Goal: Check status: Check status

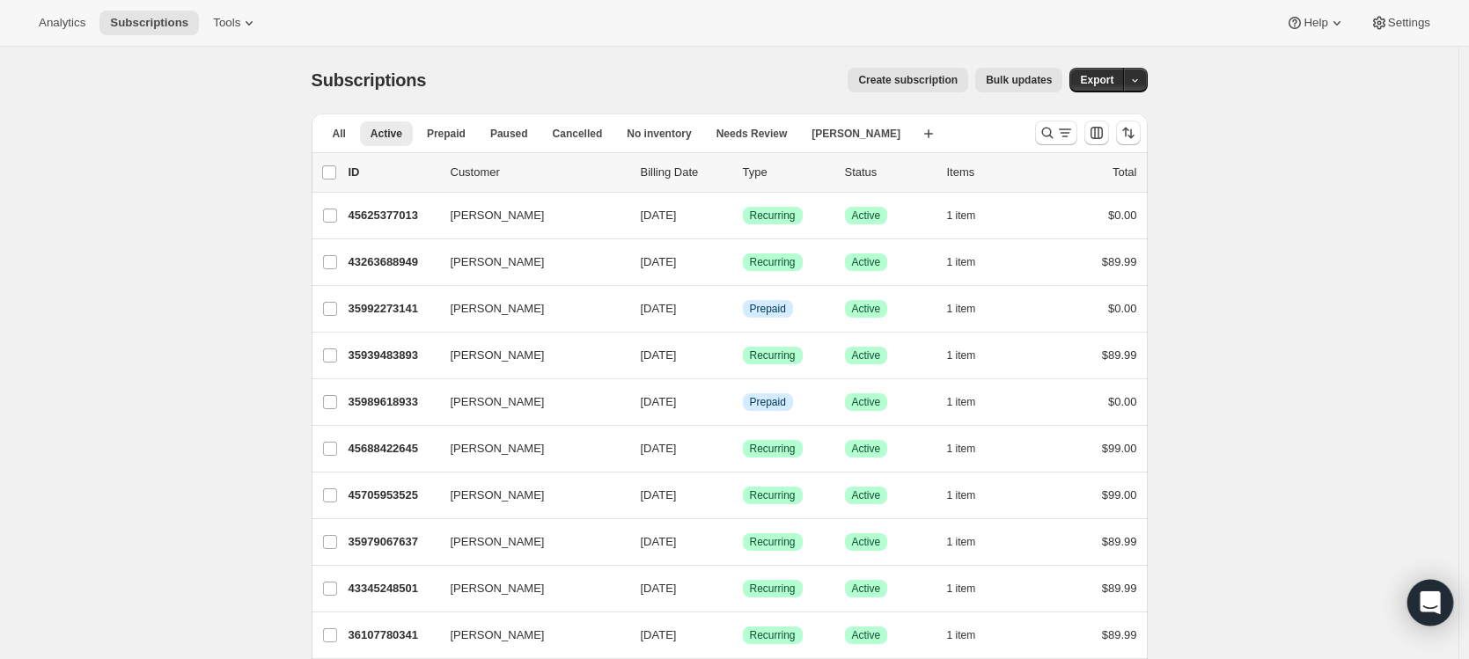
click at [1431, 589] on div "Open Intercom Messenger" at bounding box center [1430, 603] width 47 height 47
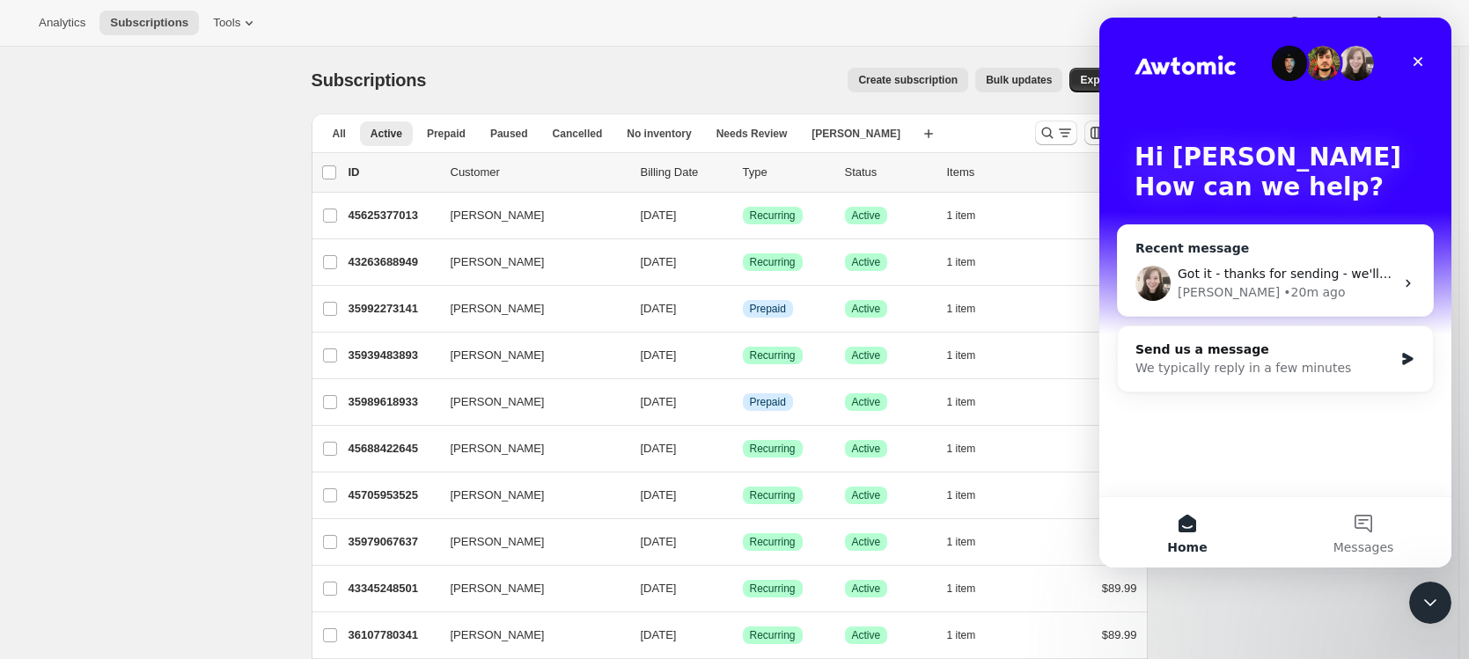
click at [1271, 291] on div "[PERSON_NAME] • 20m ago" at bounding box center [1286, 292] width 217 height 18
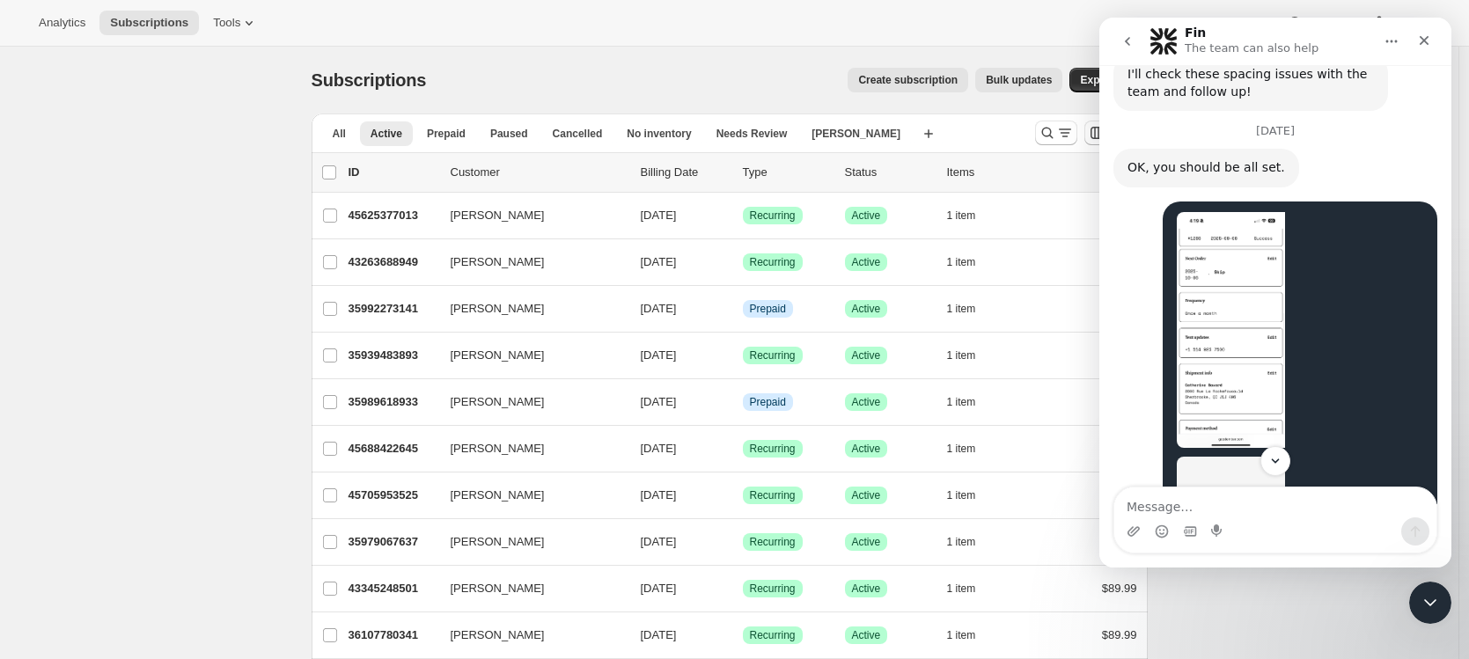
scroll to position [3466, 0]
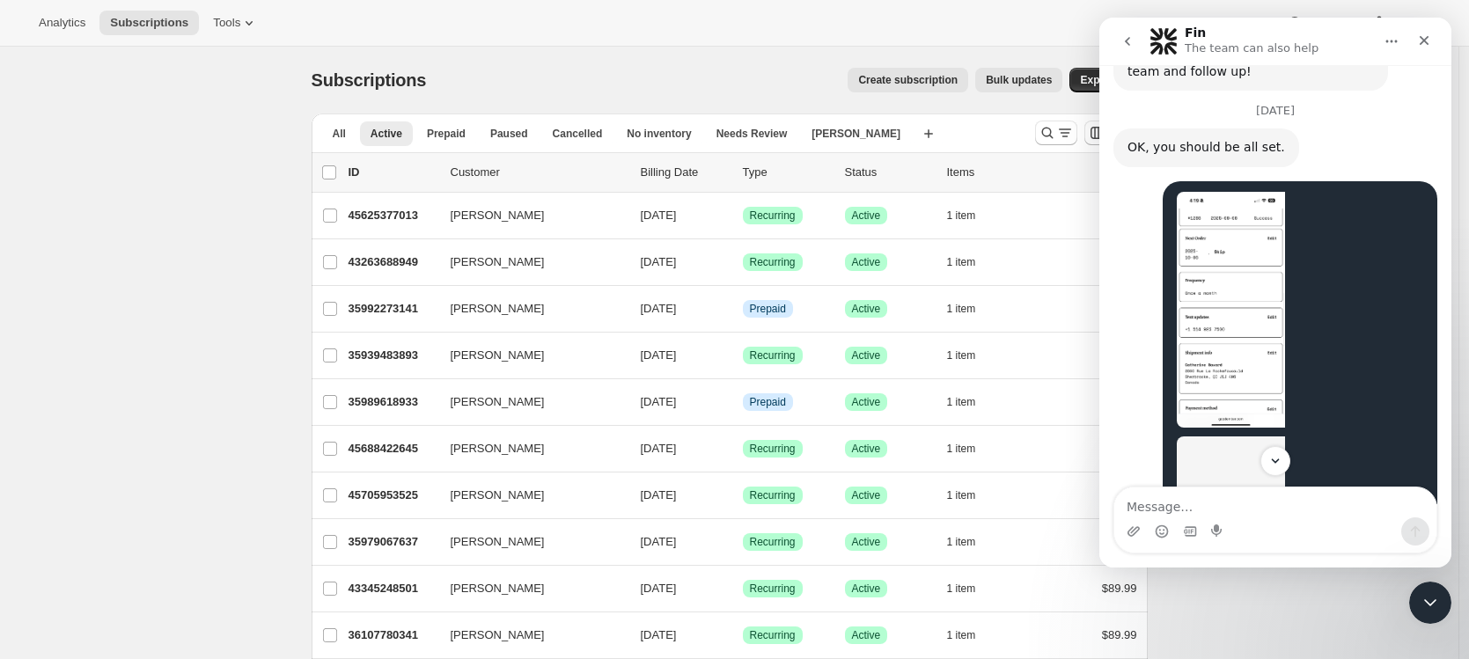
click at [1191, 437] on img "Catherine says…" at bounding box center [1231, 555] width 108 height 236
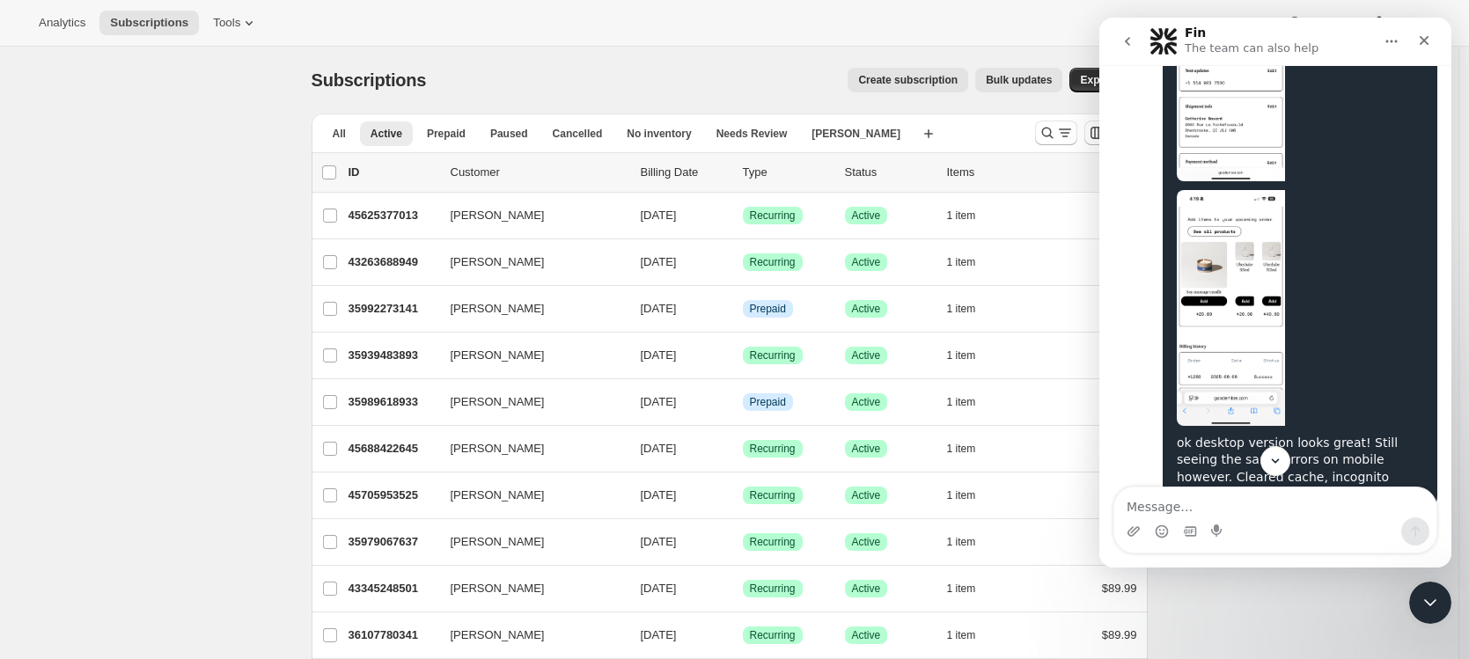
scroll to position [3716, 0]
click at [1213, 266] on img "Catherine says…" at bounding box center [1231, 305] width 108 height 236
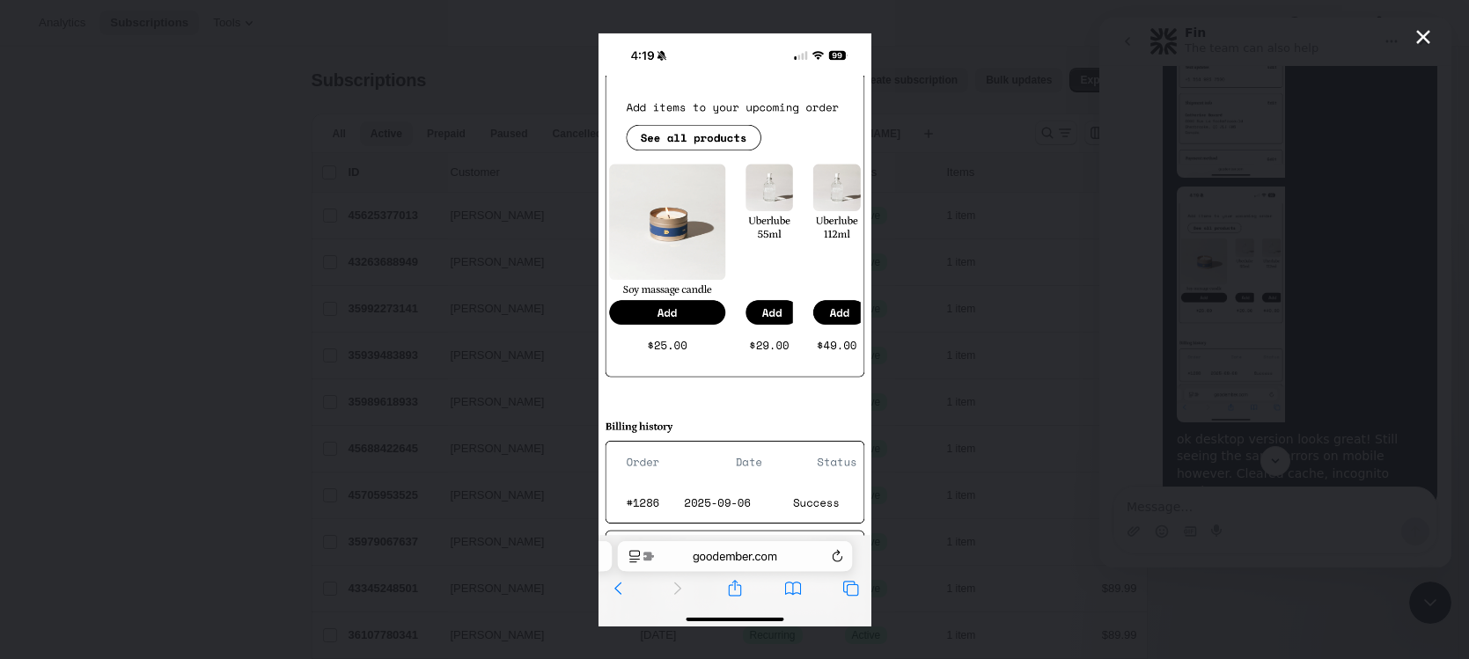
click at [937, 343] on div "Intercom messenger" at bounding box center [734, 329] width 1469 height 659
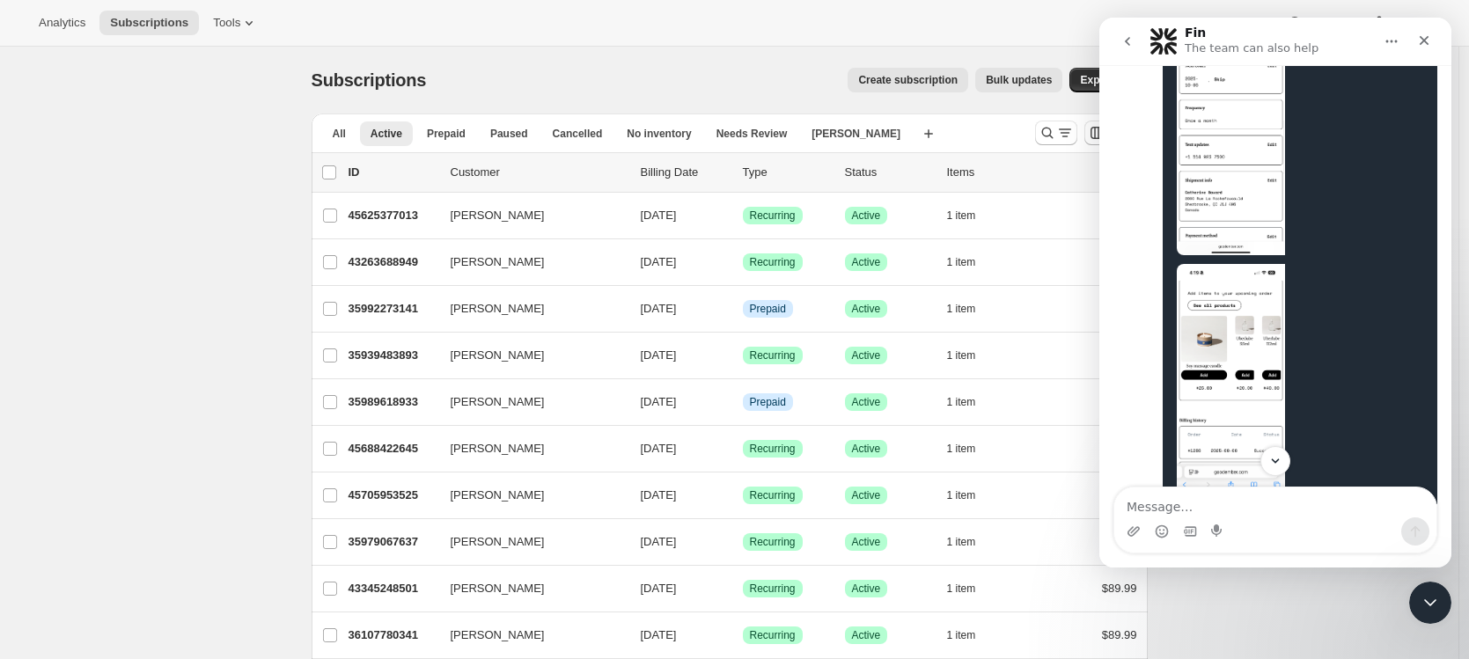
scroll to position [3485, 0]
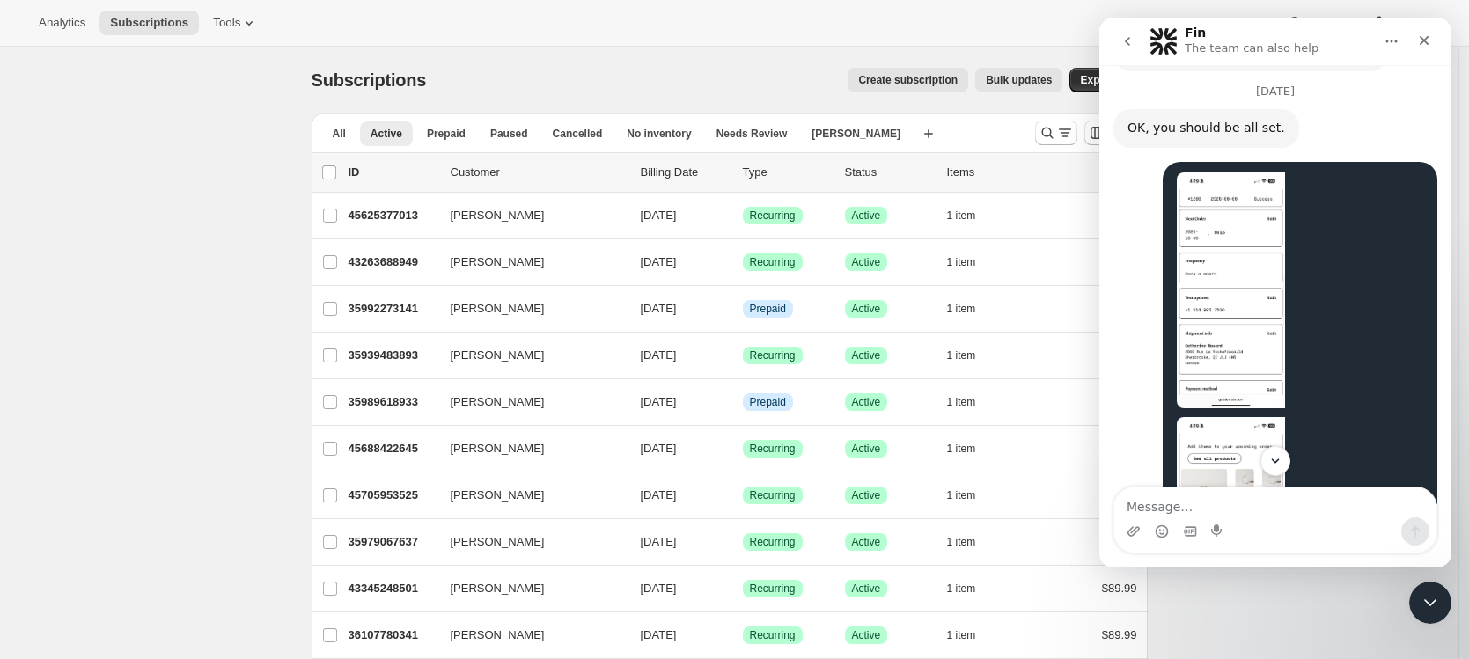
click at [1249, 229] on img "Catherine says…" at bounding box center [1231, 291] width 108 height 236
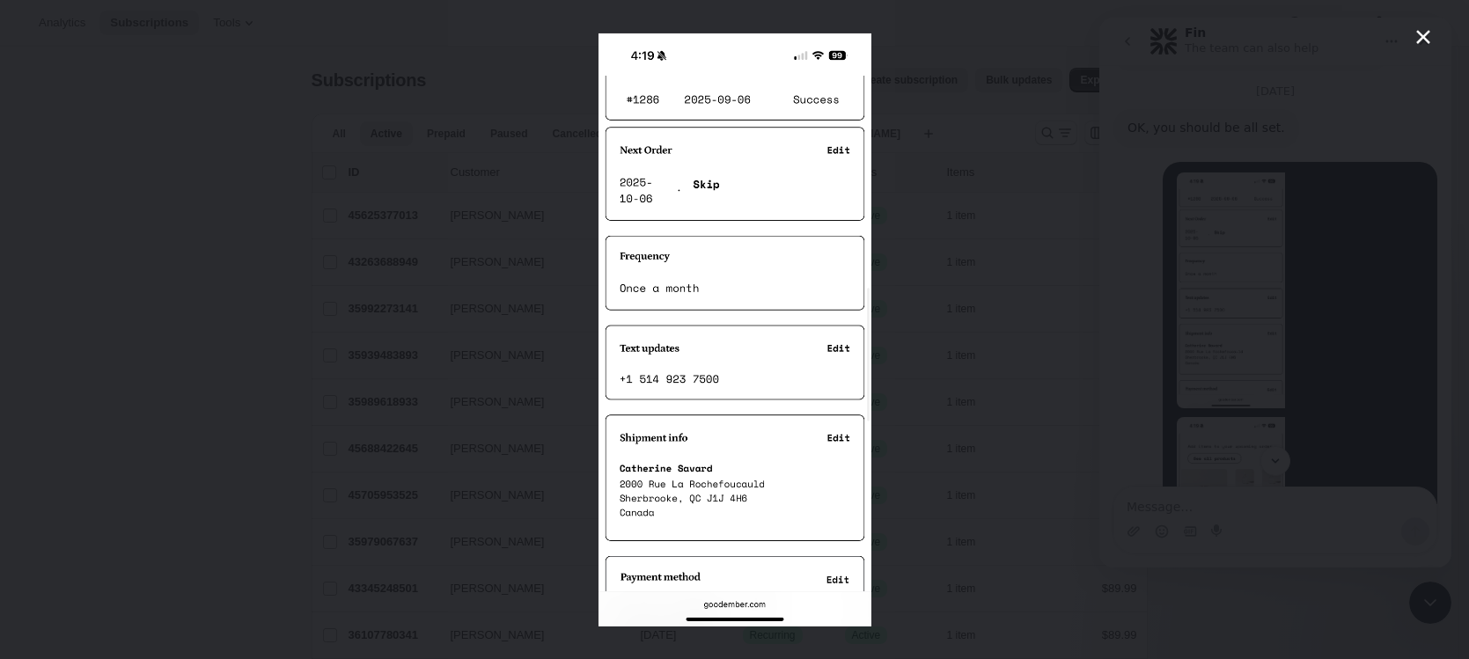
click at [980, 262] on div "Intercom messenger" at bounding box center [734, 329] width 1469 height 659
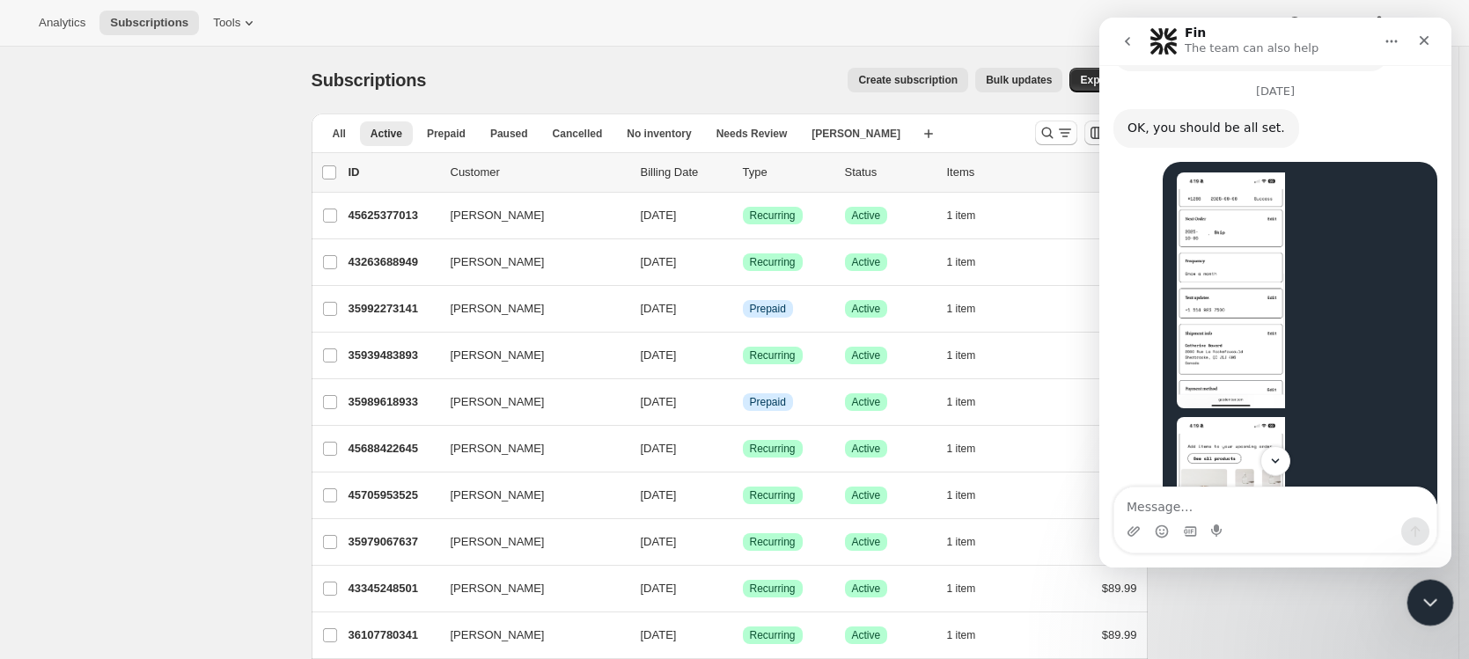
click at [1442, 597] on div "Close Intercom Messenger" at bounding box center [1428, 600] width 42 height 42
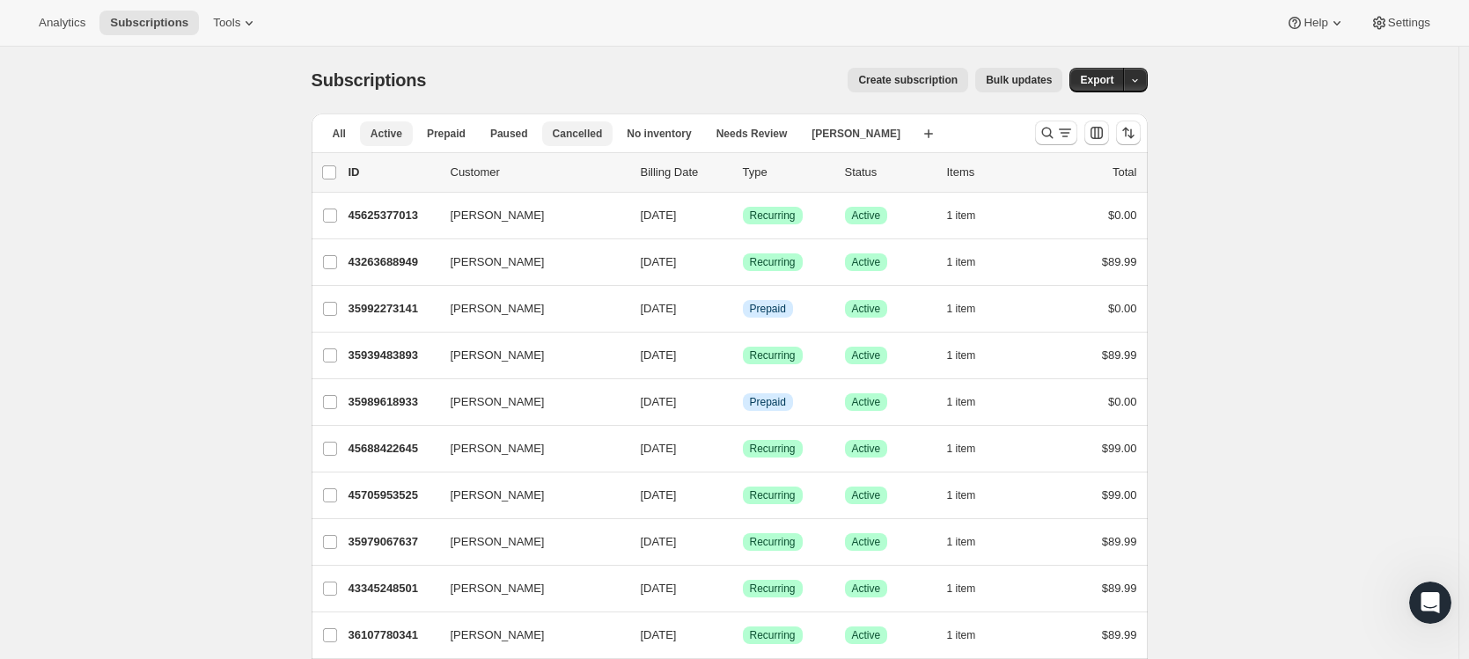
click at [573, 136] on span "Cancelled" at bounding box center [578, 134] width 50 height 14
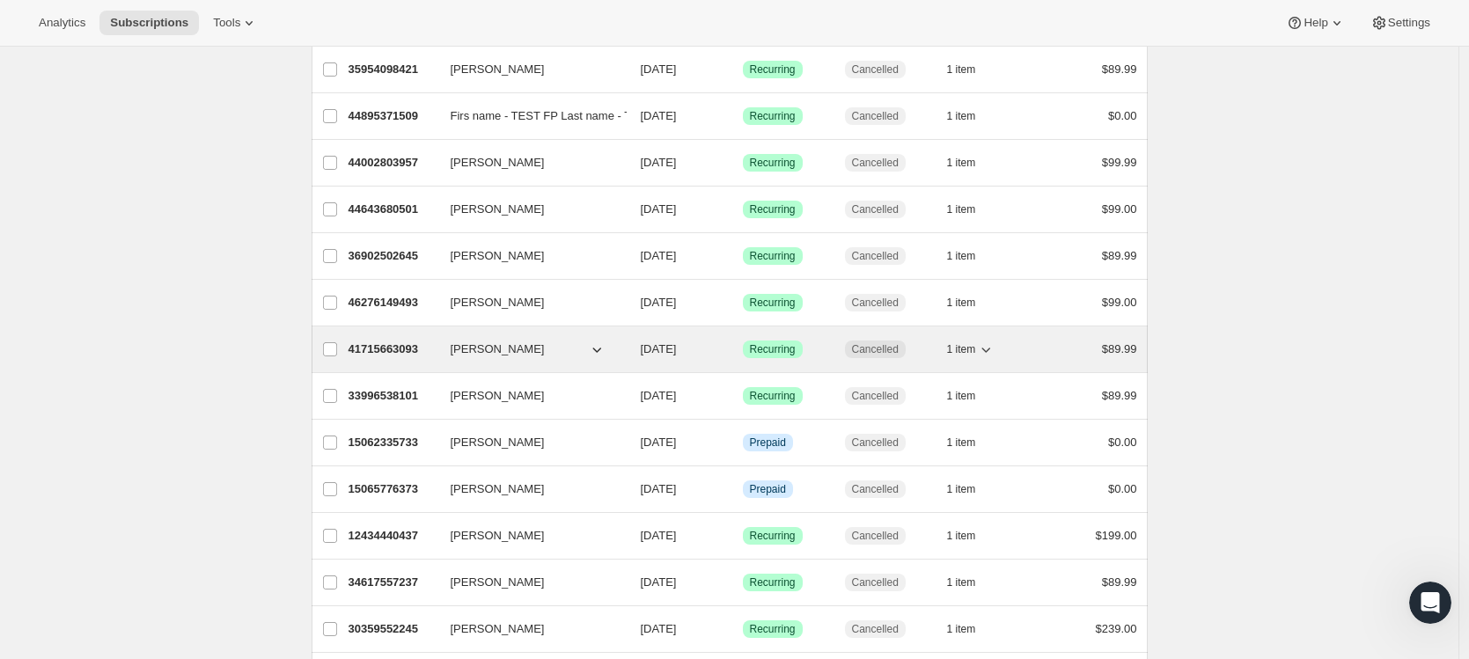
scroll to position [709, 0]
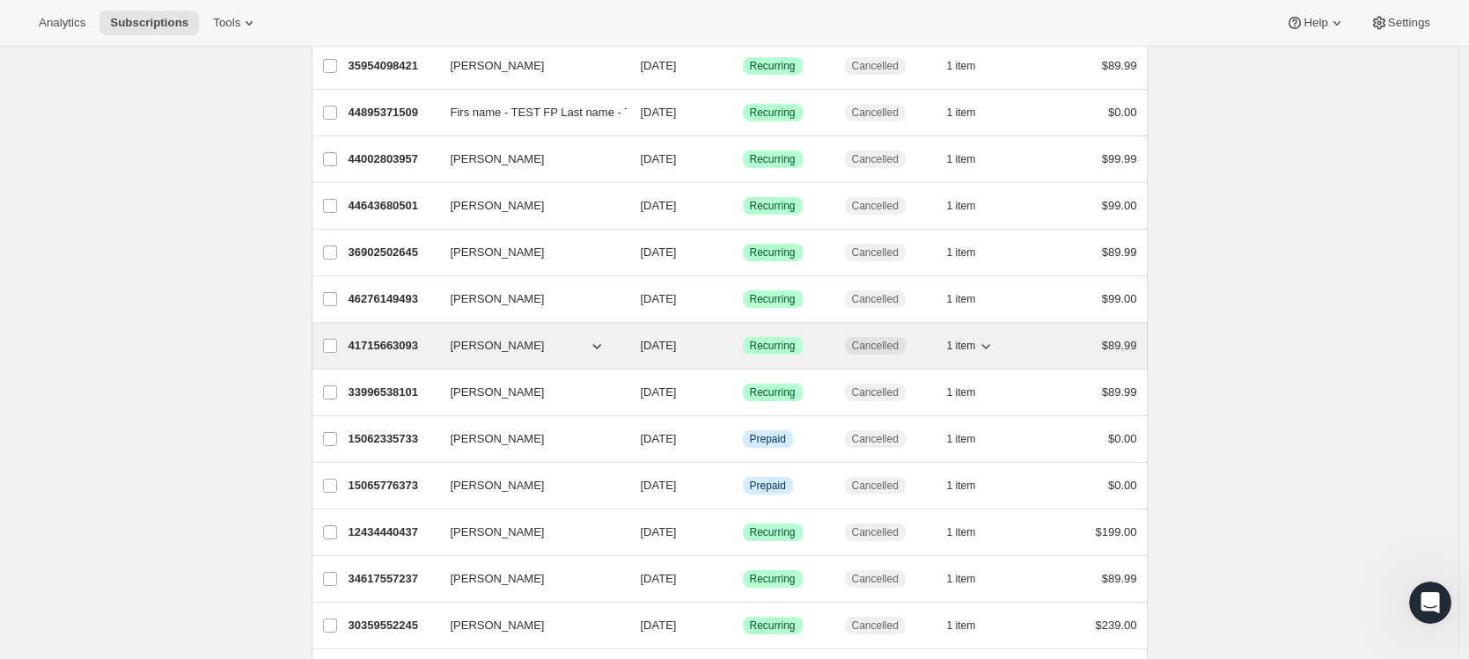
click at [380, 346] on p "41715663093" at bounding box center [393, 346] width 88 height 18
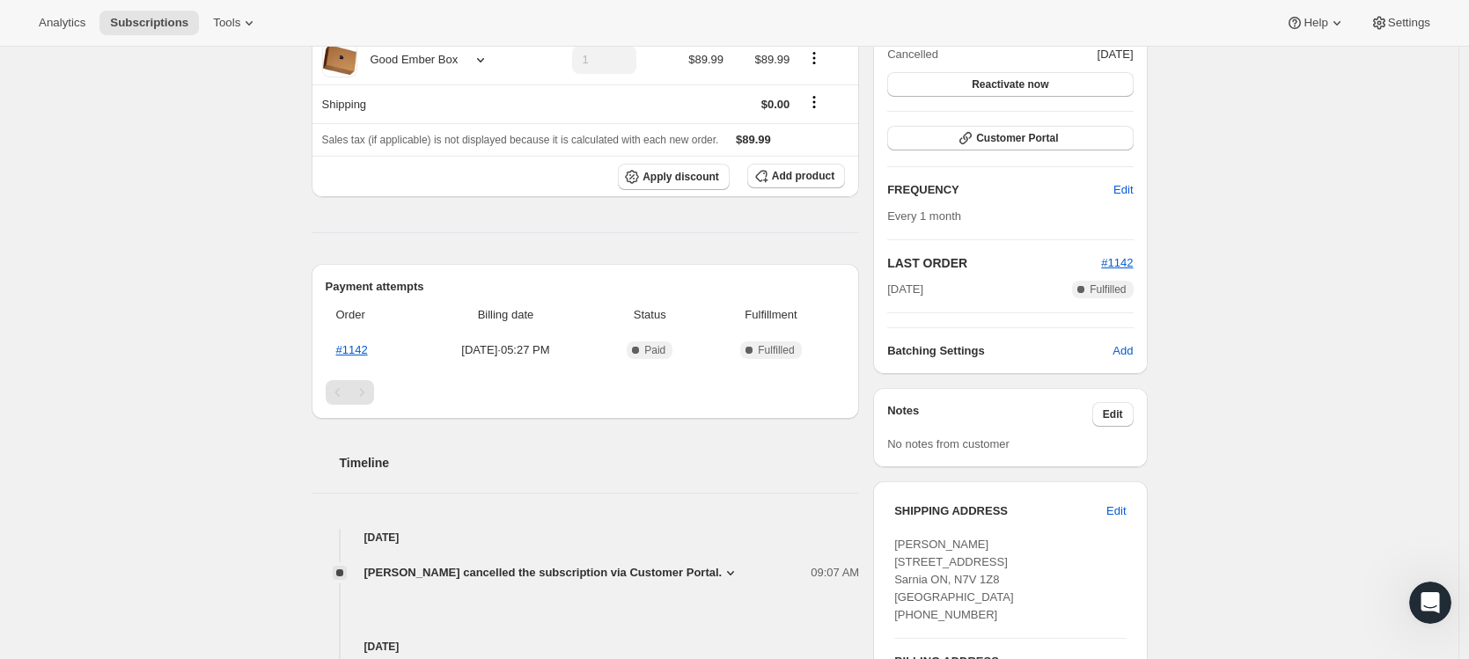
scroll to position [297, 0]
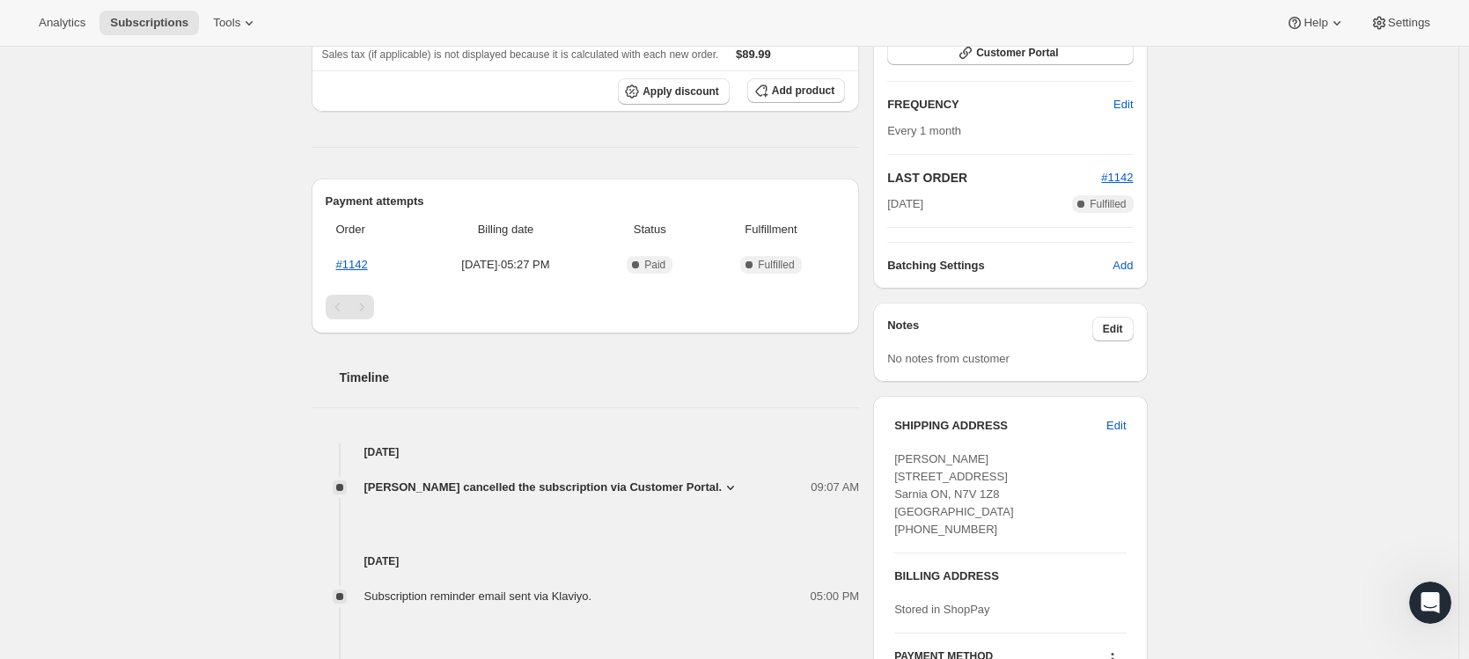
click at [540, 487] on span "[PERSON_NAME] cancelled the subscription via Customer Portal." at bounding box center [543, 488] width 358 height 18
click at [165, 25] on span "Subscriptions" at bounding box center [149, 23] width 78 height 14
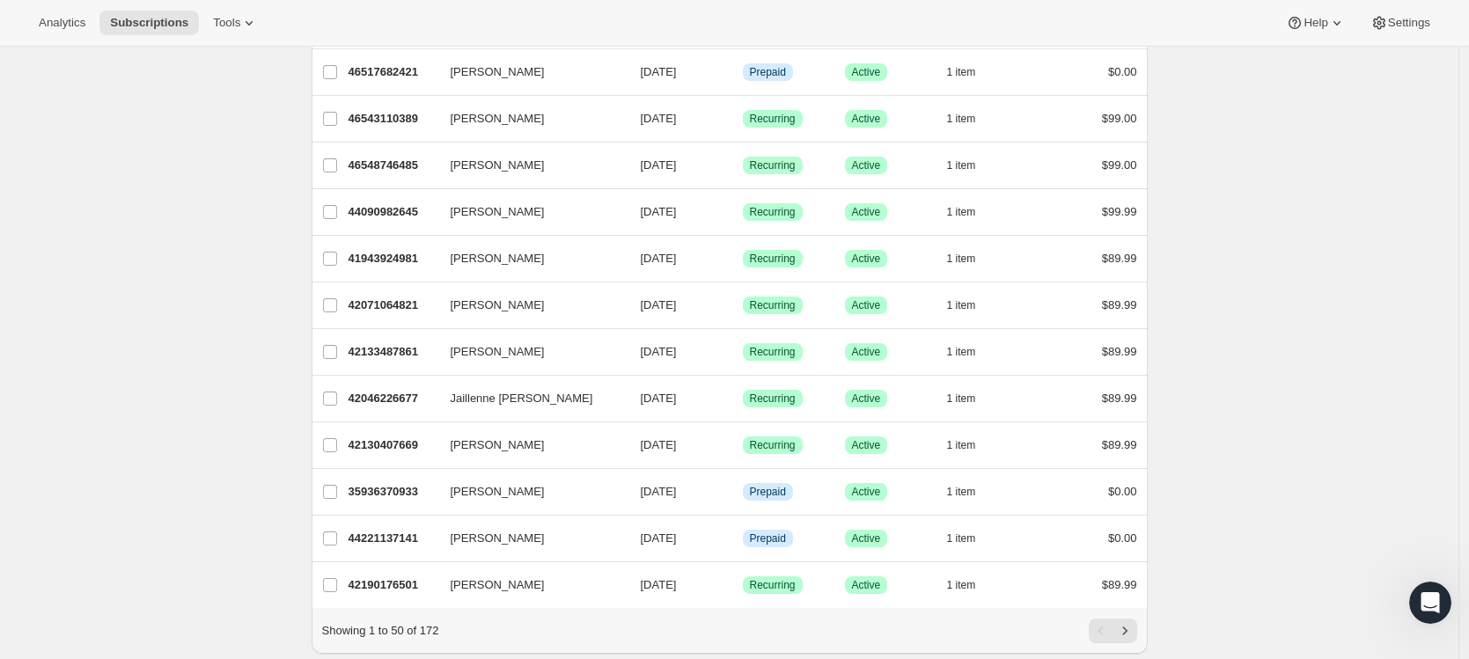
scroll to position [1913, 0]
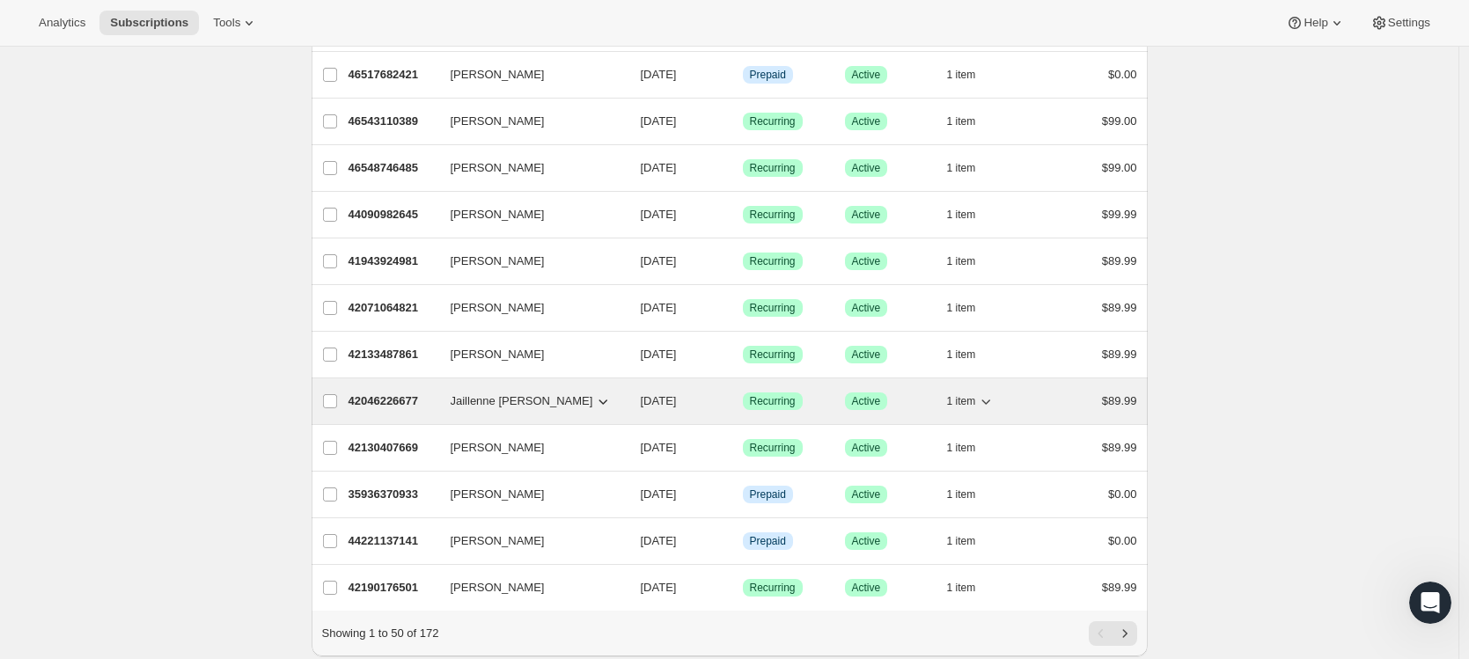
click at [389, 401] on p "42046226677" at bounding box center [393, 402] width 88 height 18
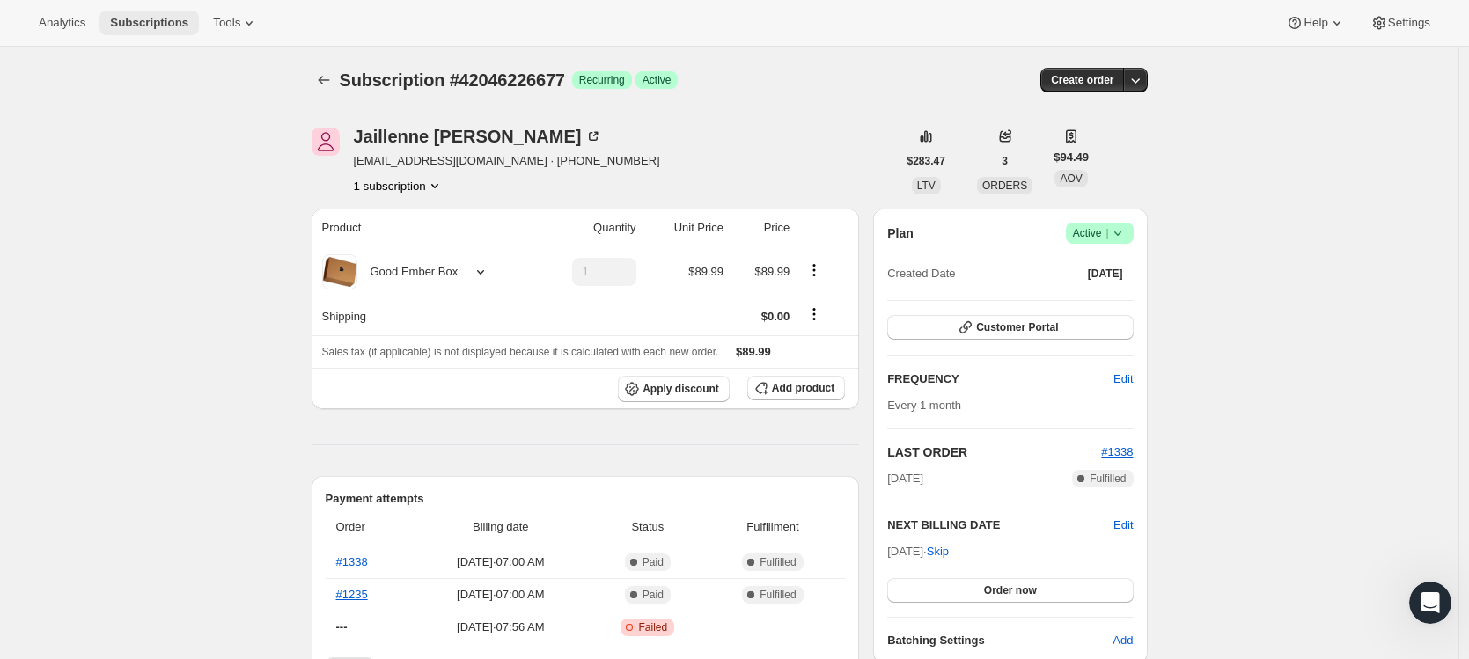
click at [162, 23] on span "Subscriptions" at bounding box center [149, 23] width 78 height 14
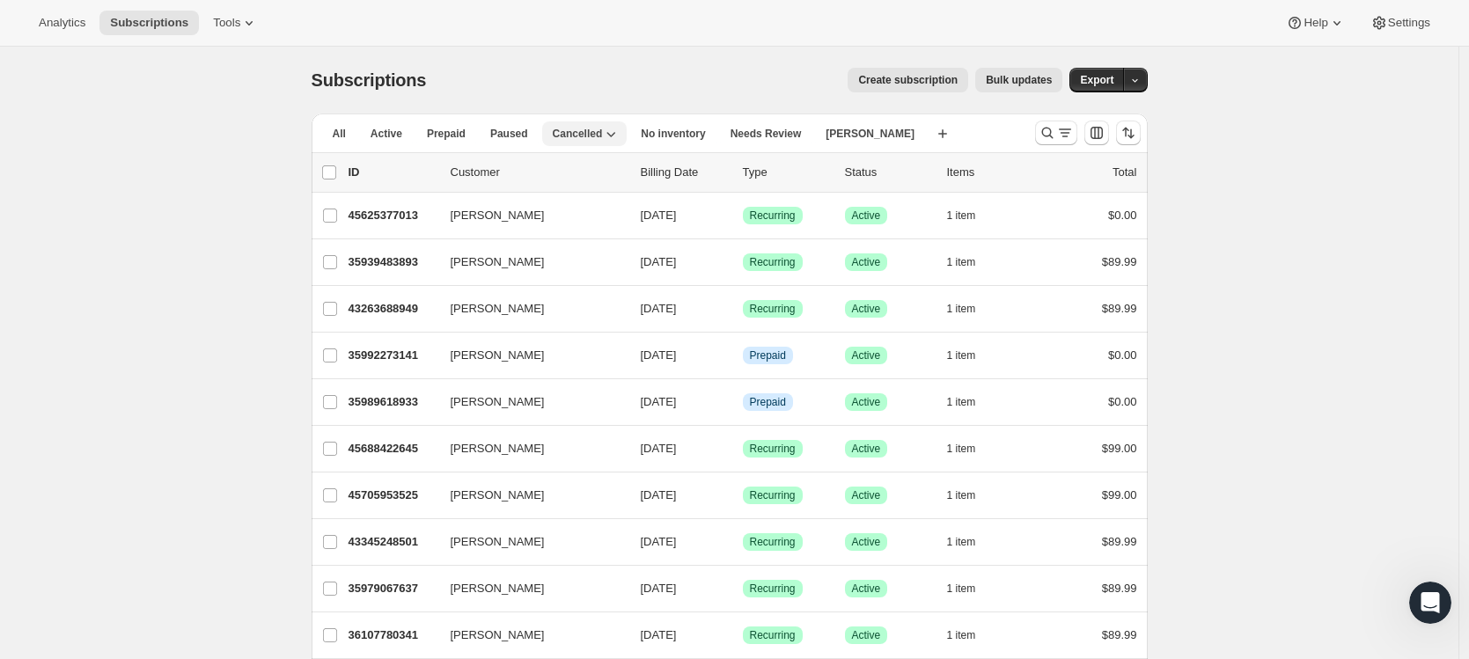
click at [600, 135] on span "Cancelled" at bounding box center [578, 134] width 50 height 14
click at [383, 129] on span "Active" at bounding box center [387, 134] width 32 height 14
click at [577, 132] on span "Cancelled" at bounding box center [578, 134] width 50 height 14
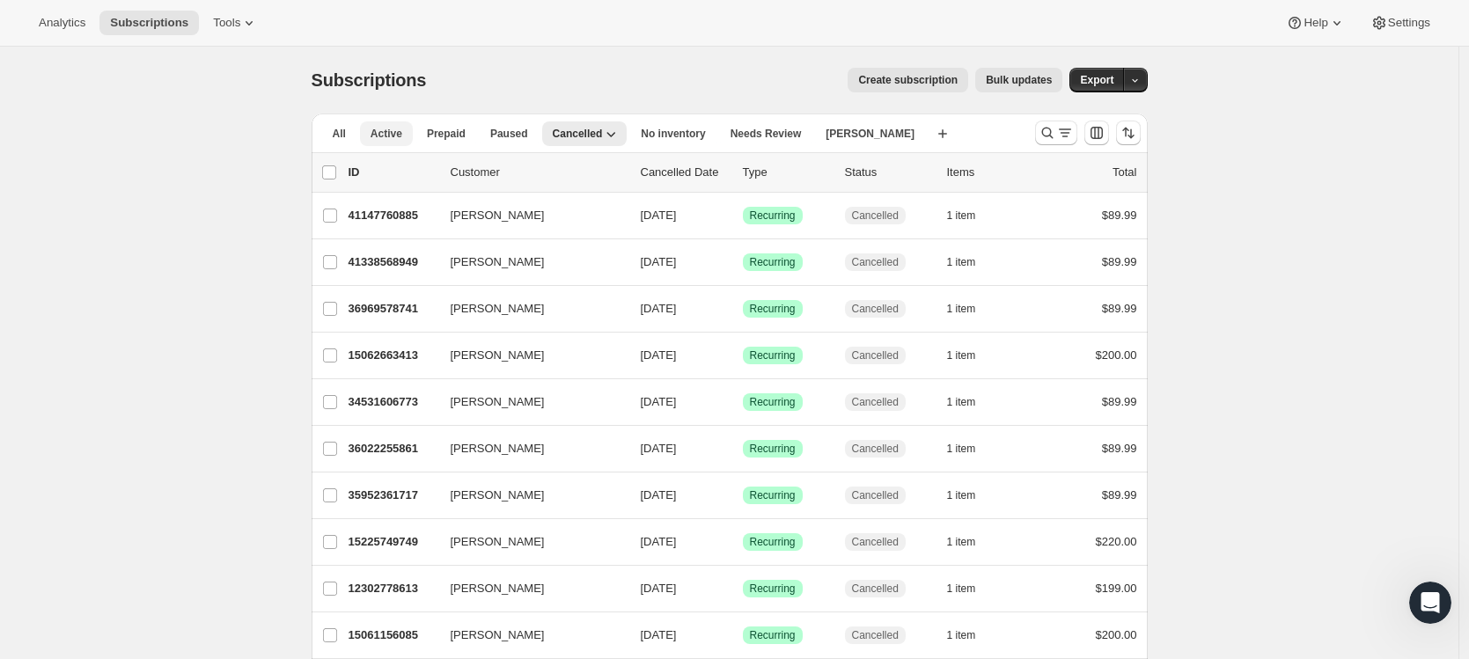
click at [386, 130] on span "Active" at bounding box center [387, 134] width 32 height 14
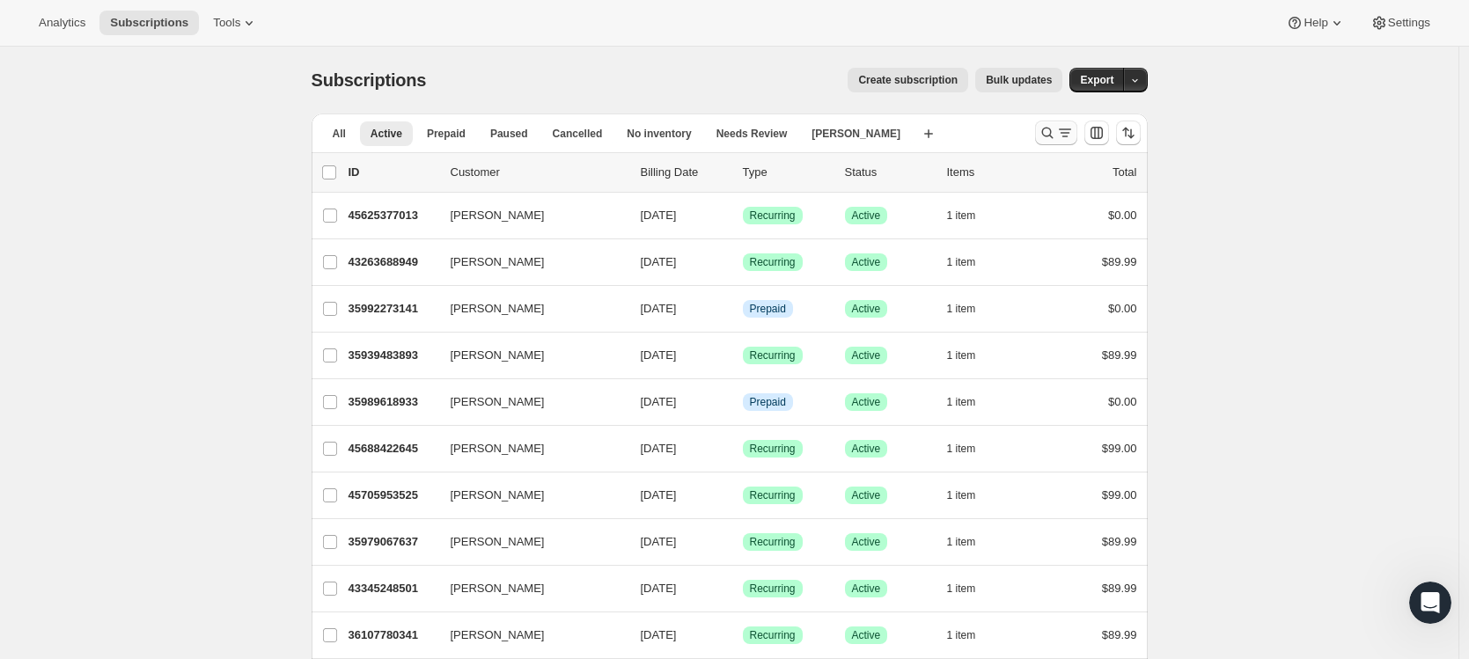
click at [1056, 130] on icon "Search and filter results" at bounding box center [1048, 133] width 18 height 18
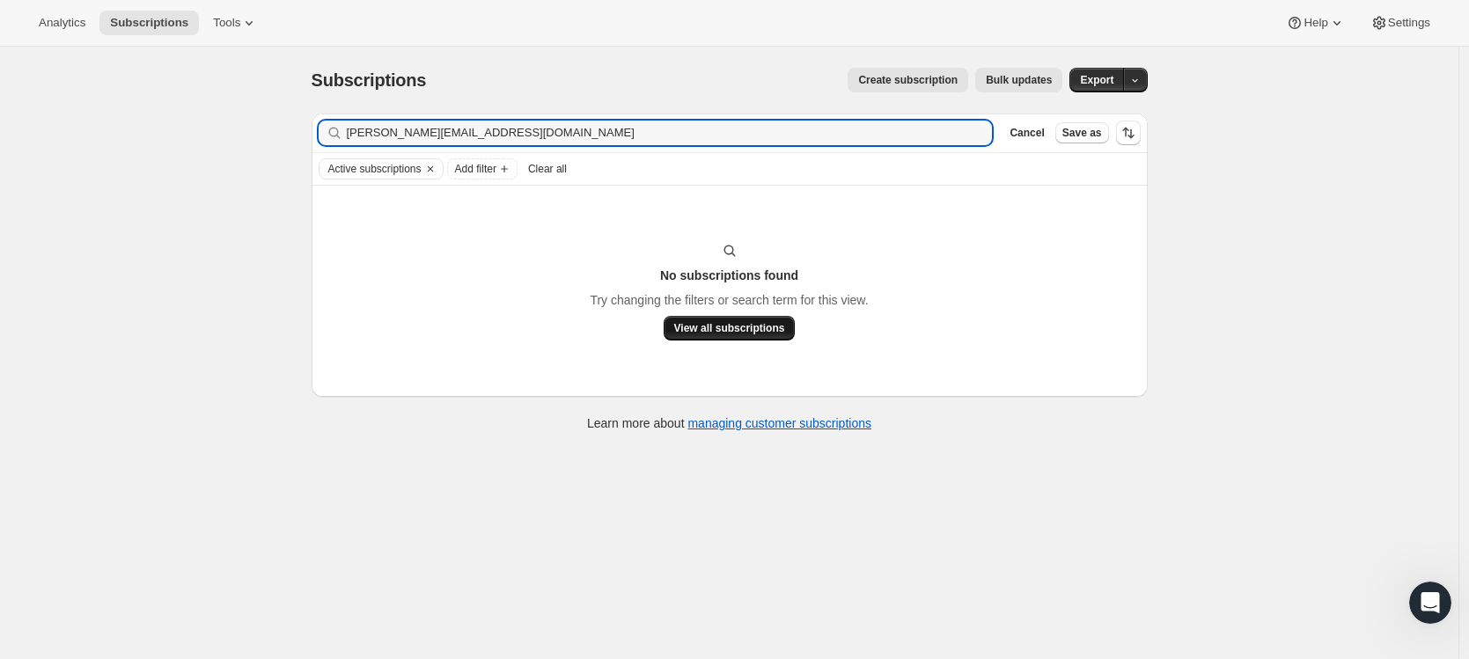
type input "[PERSON_NAME][EMAIL_ADDRESS][DOMAIN_NAME]"
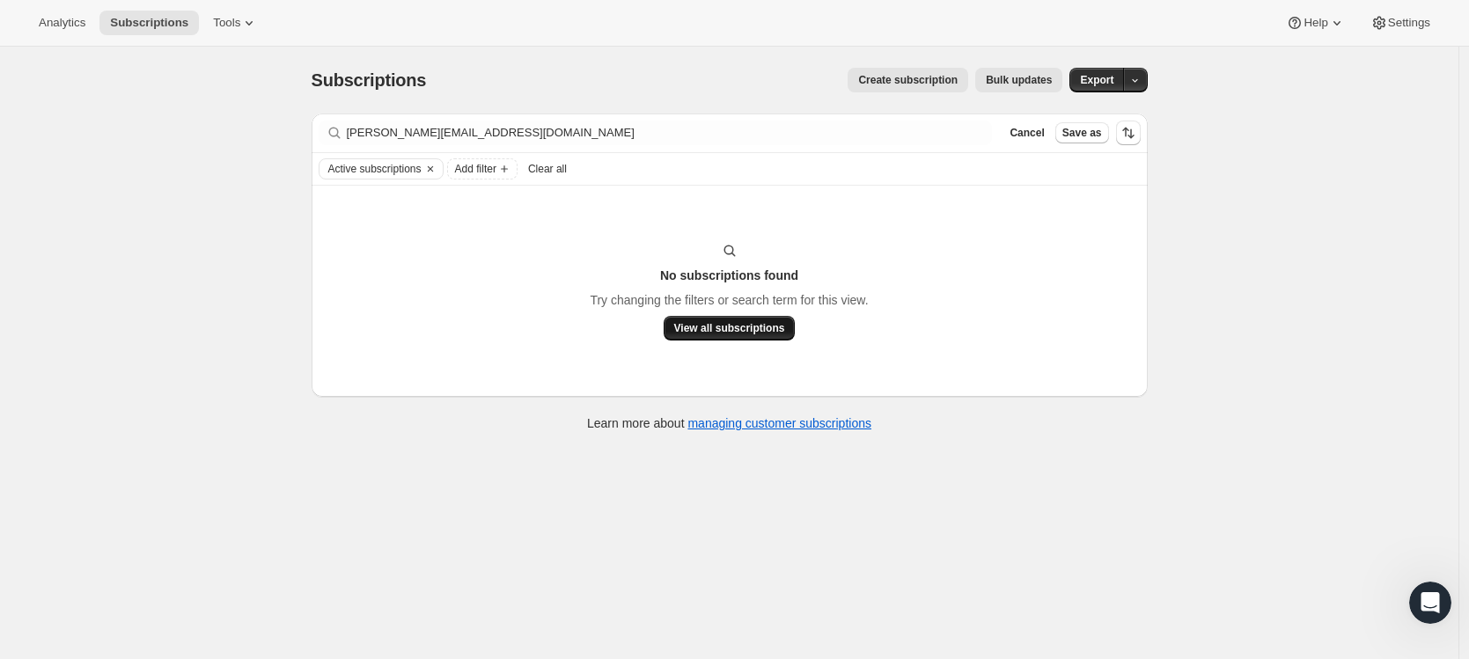
click at [723, 321] on span "View all subscriptions" at bounding box center [729, 328] width 111 height 14
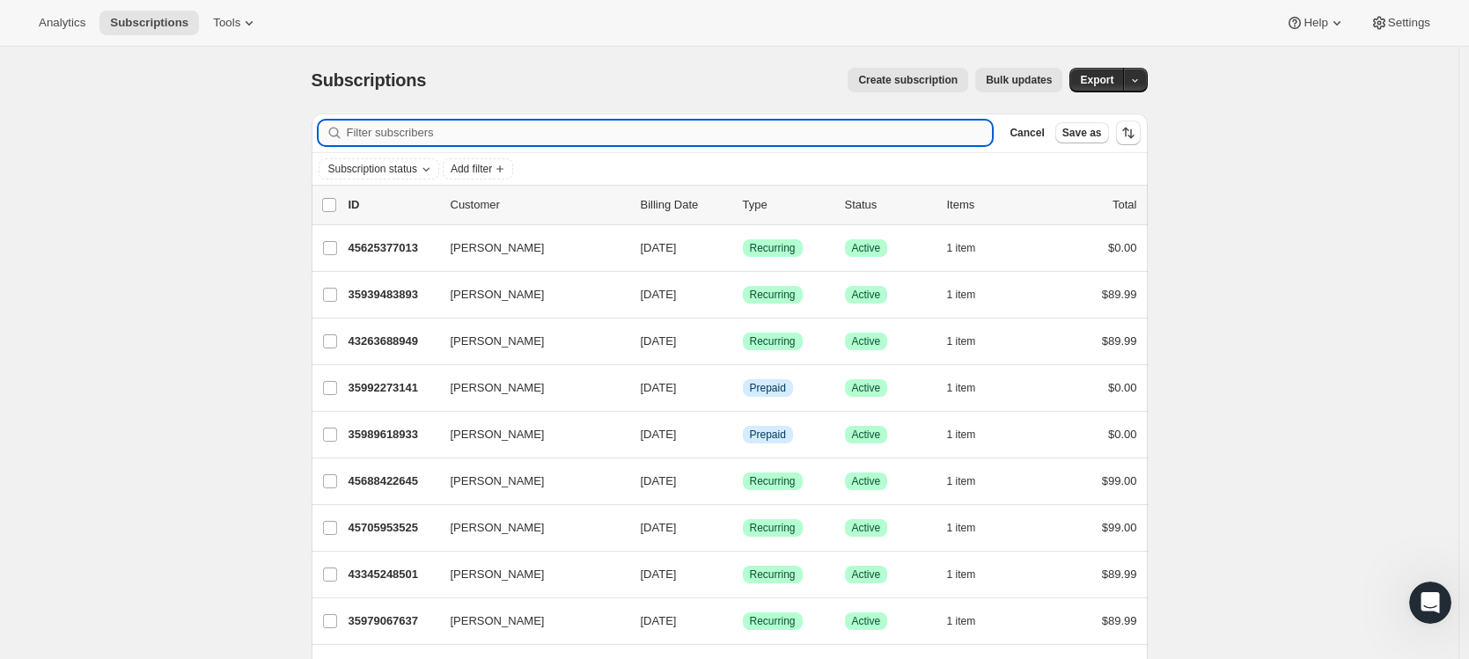
click at [435, 140] on input "Filter subscribers" at bounding box center [670, 133] width 646 height 25
paste input "[PERSON_NAME][EMAIL_ADDRESS][DOMAIN_NAME]"
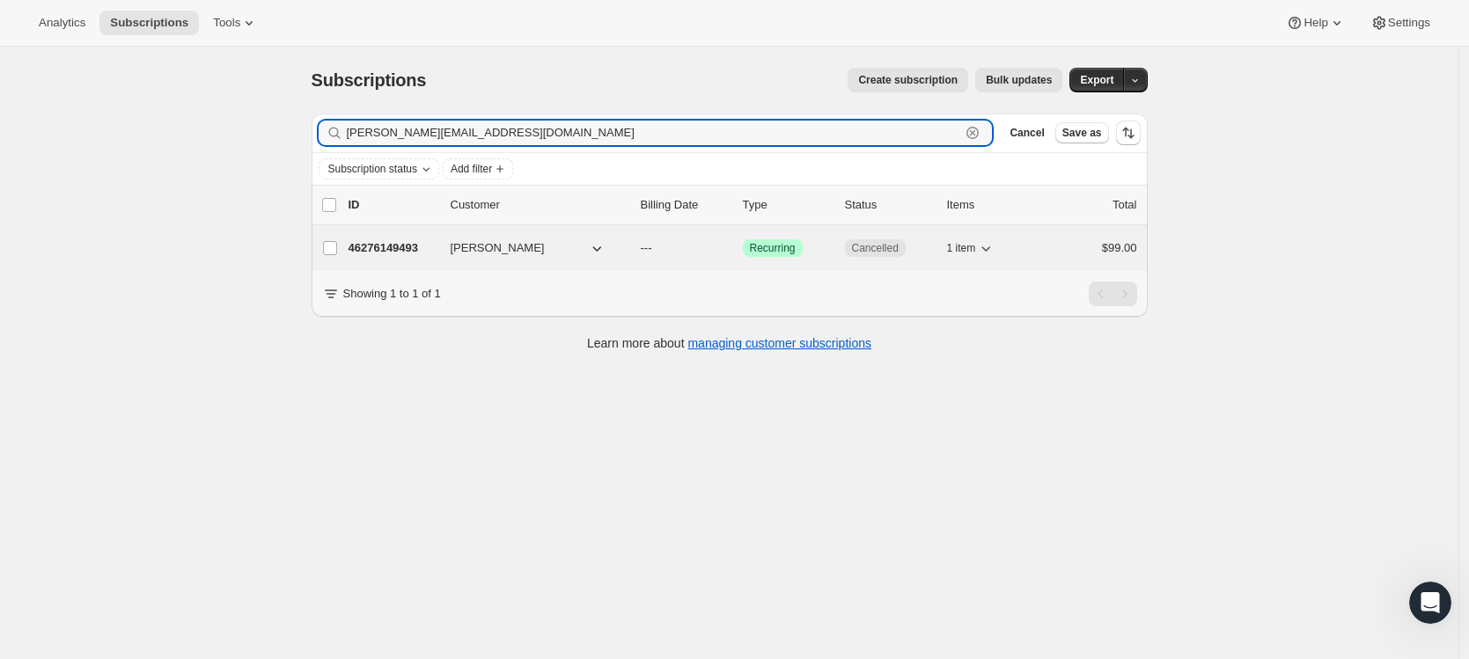
type input "[PERSON_NAME][EMAIL_ADDRESS][DOMAIN_NAME]"
click at [421, 245] on p "46276149493" at bounding box center [393, 248] width 88 height 18
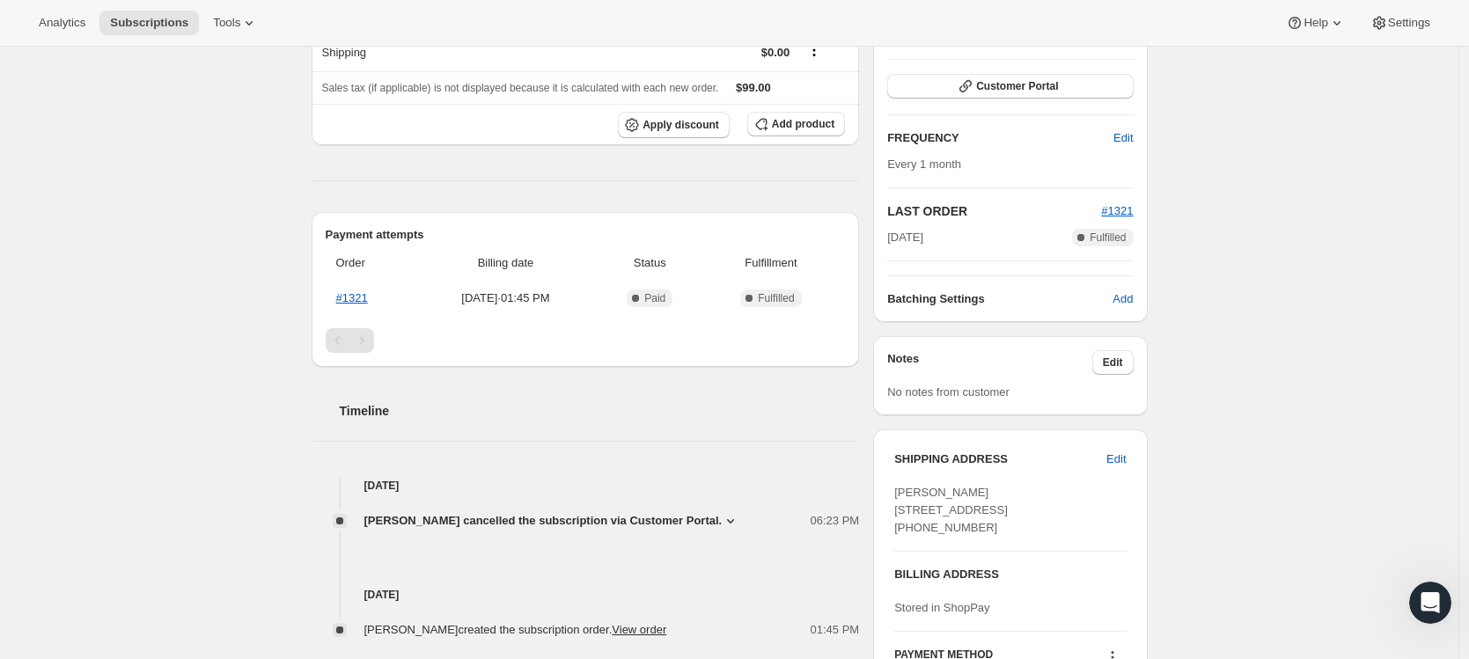
scroll to position [430, 0]
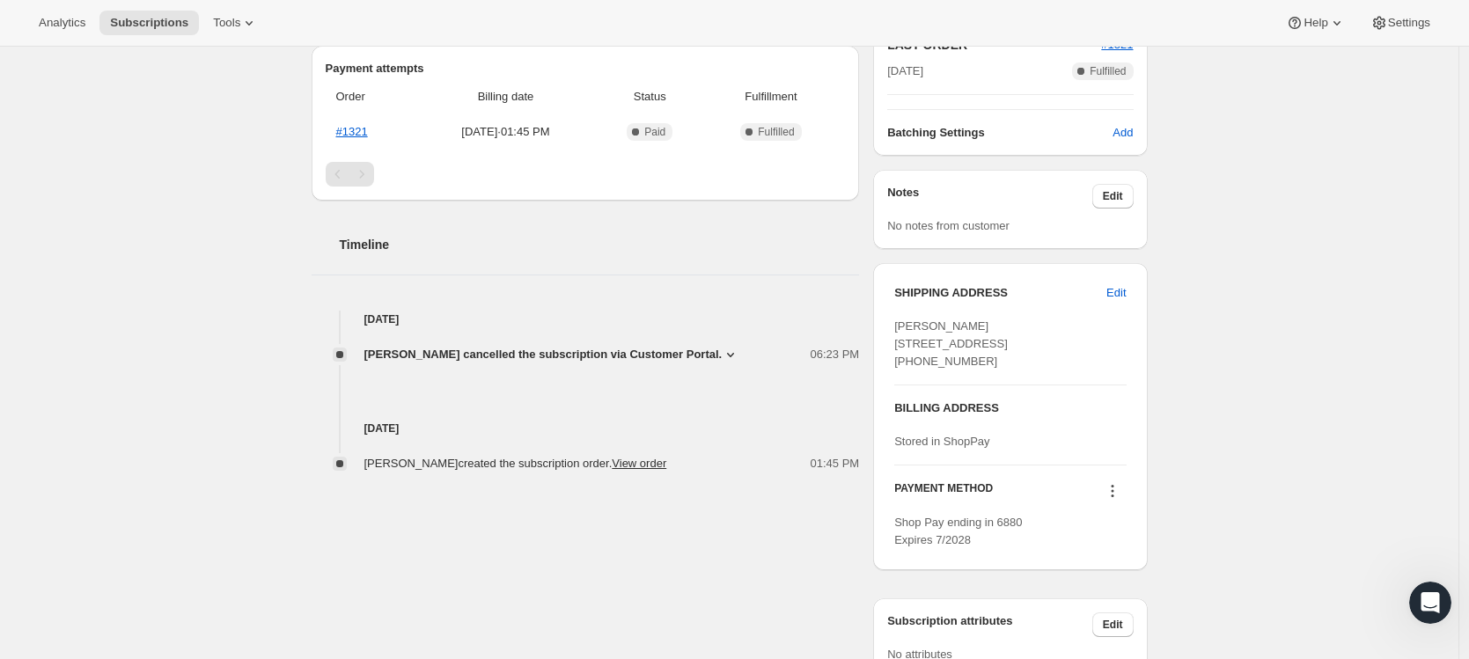
click at [689, 352] on span "[PERSON_NAME] cancelled the subscription via Customer Portal." at bounding box center [543, 355] width 358 height 18
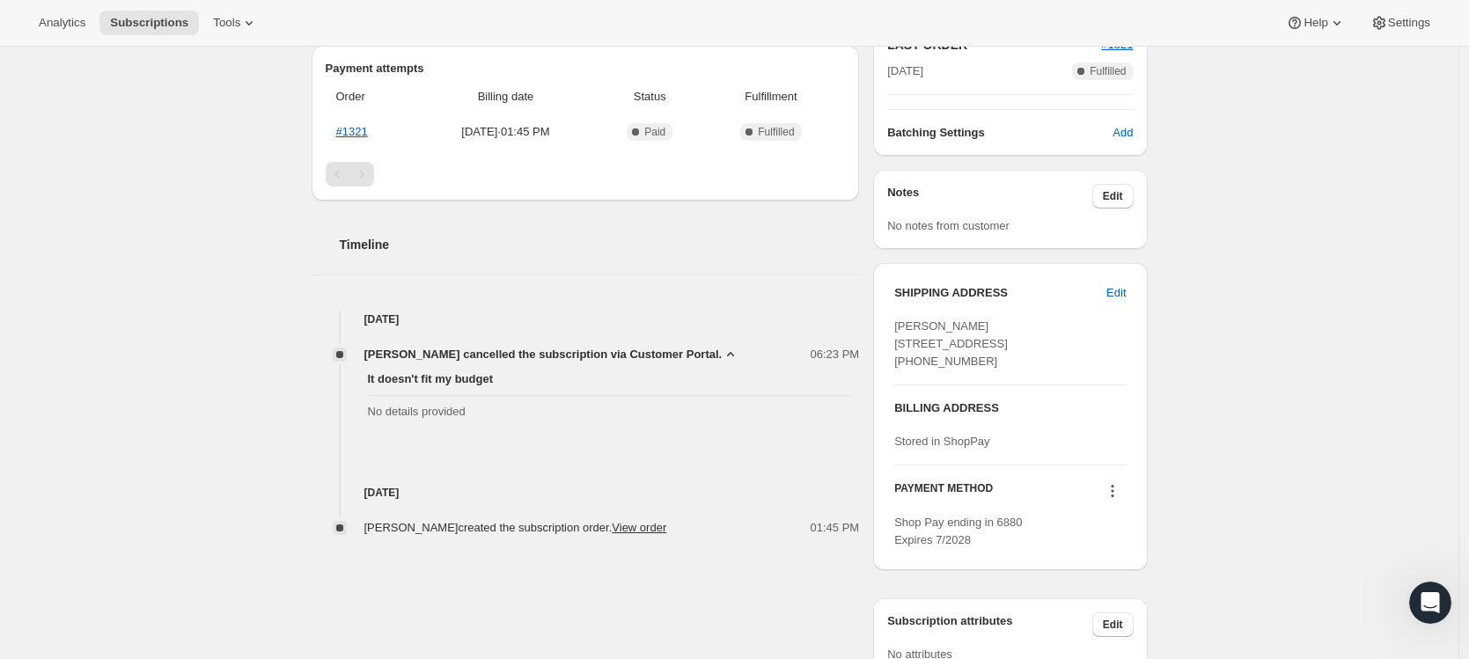
click at [281, 388] on div "Subscription #46276149493. This page is ready Subscription #46276149493 Success…" at bounding box center [729, 173] width 1458 height 1114
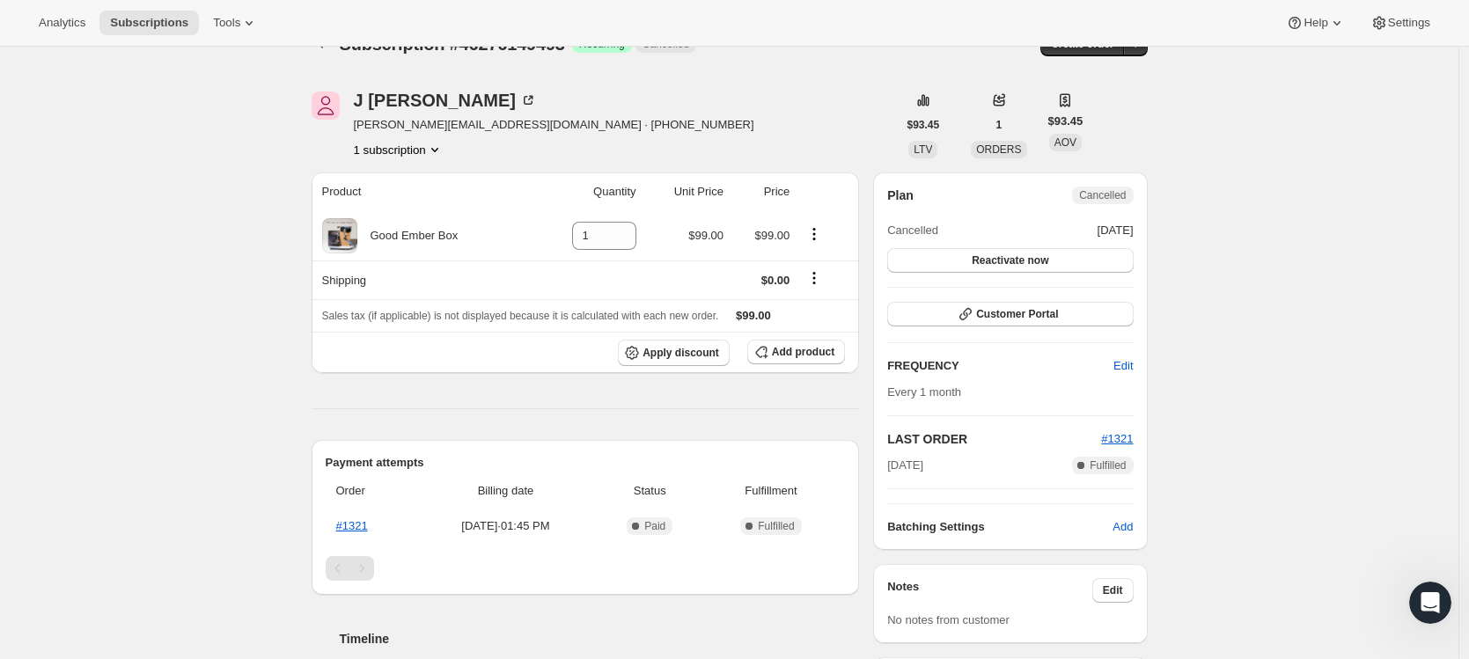
scroll to position [0, 0]
